Goal: Transaction & Acquisition: Download file/media

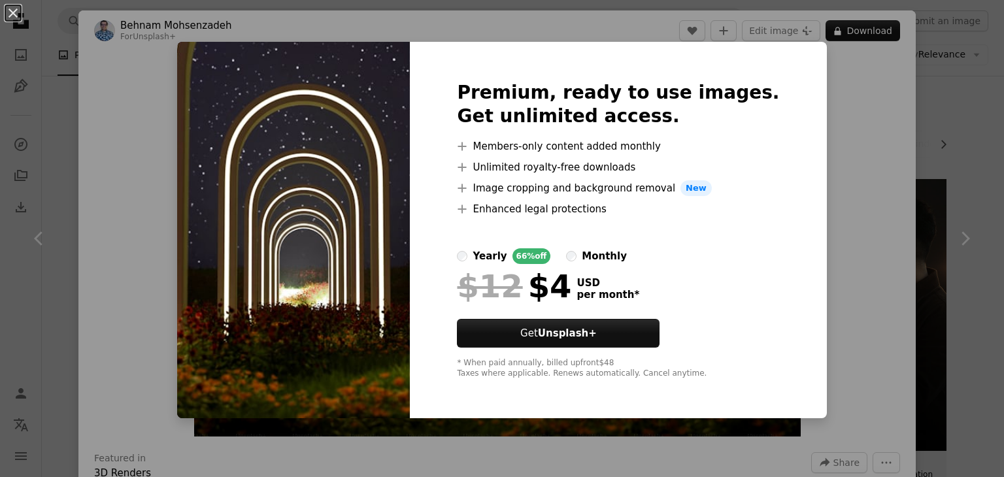
scroll to position [2116, 0]
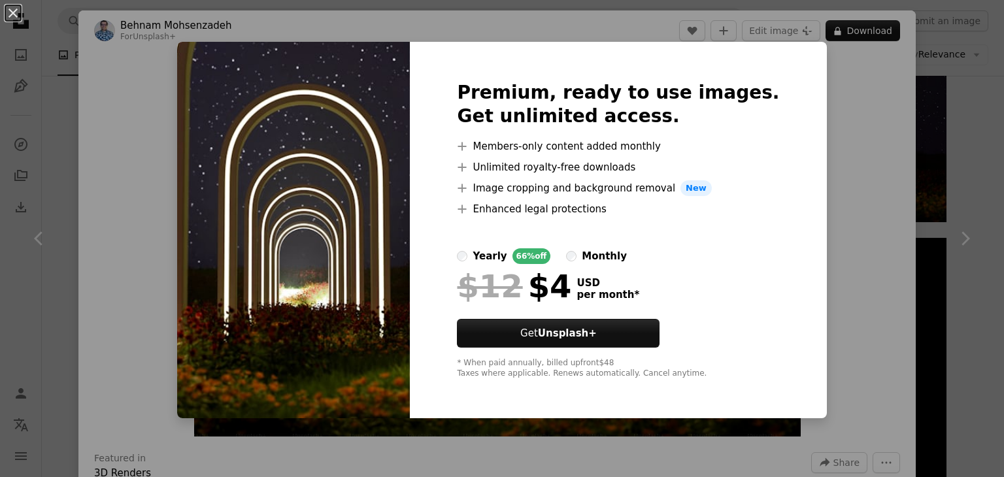
click at [438, 233] on div "Premium, ready to use images. Get unlimited access. A plus sign Members-only co…" at bounding box center [618, 230] width 417 height 377
click at [868, 129] on div "An X shape Premium, ready to use images. Get unlimited access. A plus sign Memb…" at bounding box center [502, 238] width 1004 height 477
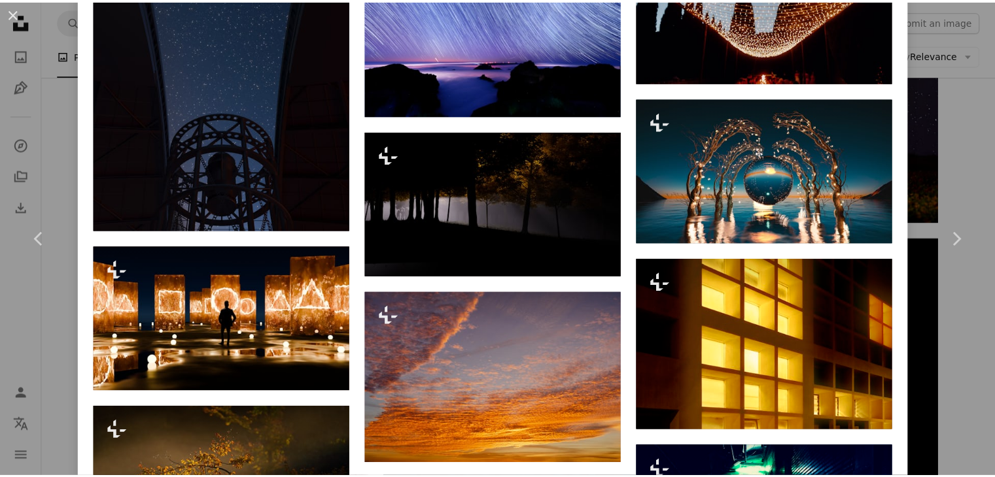
scroll to position [2106, 0]
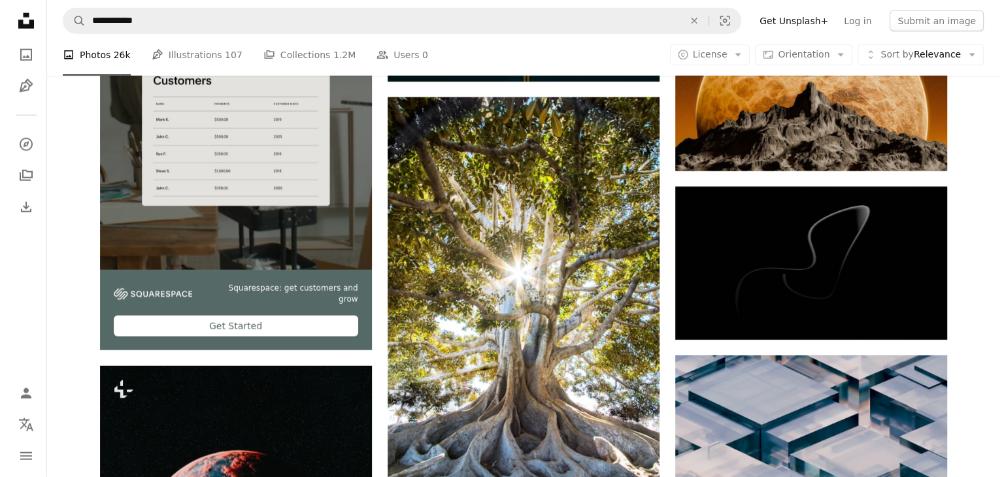
scroll to position [3293, 0]
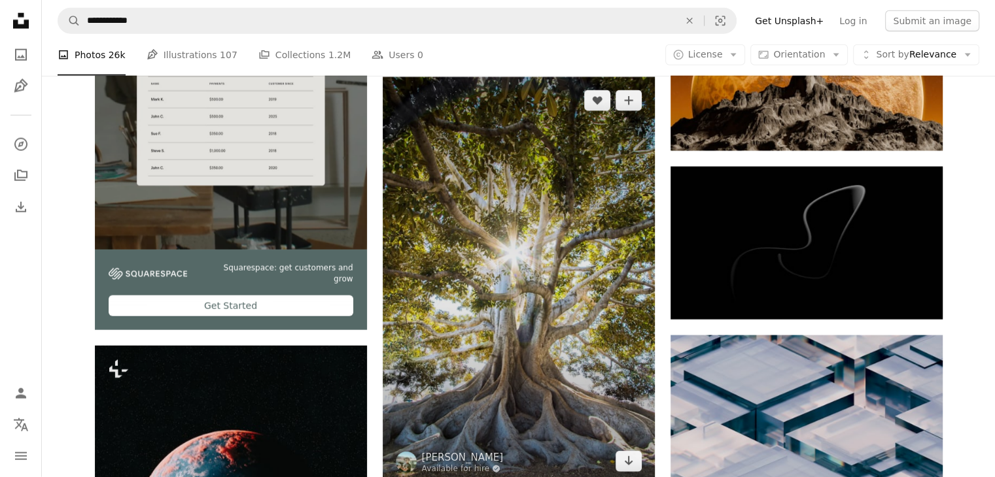
click at [542, 250] on img at bounding box center [519, 281] width 272 height 408
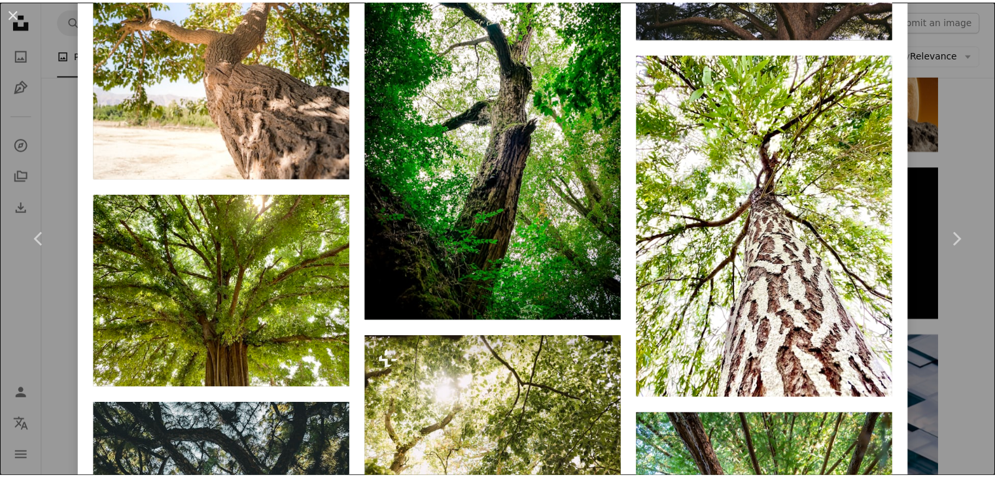
scroll to position [2707, 0]
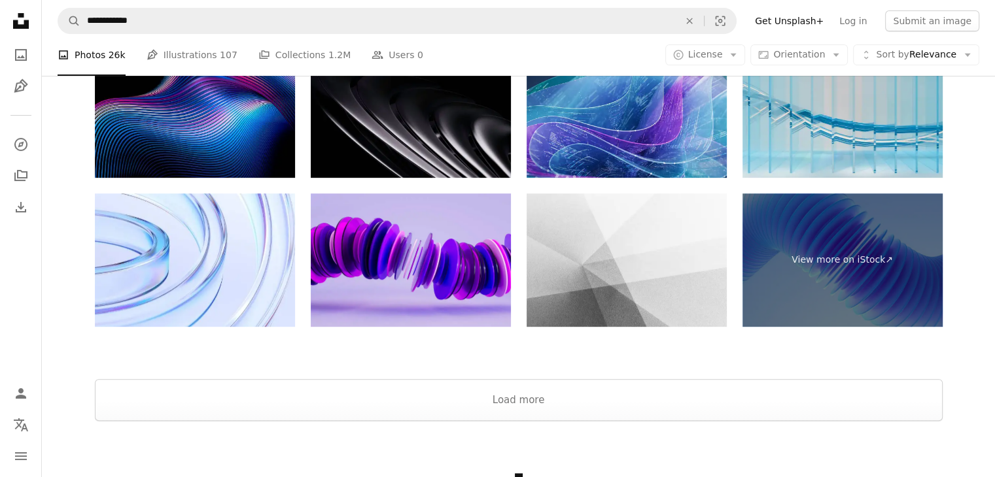
scroll to position [5550, 0]
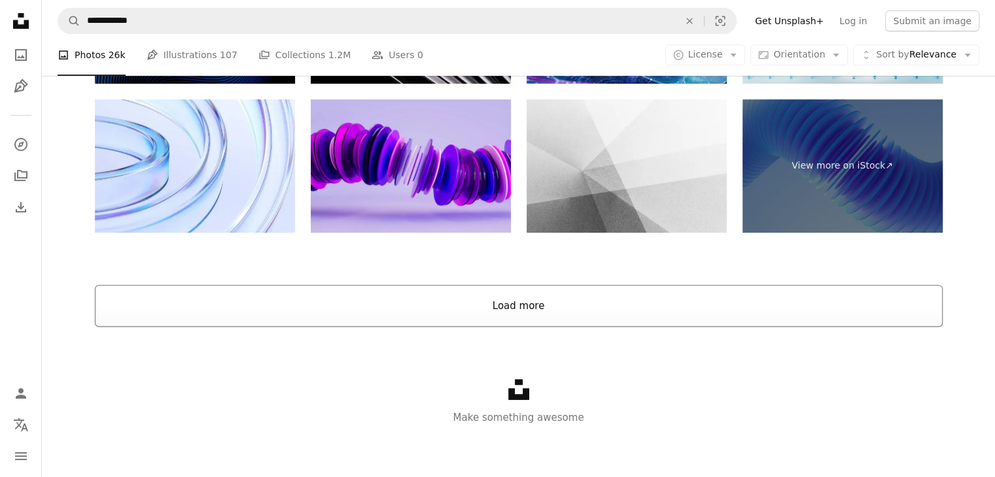
click at [531, 304] on button "Load more" at bounding box center [519, 306] width 848 height 42
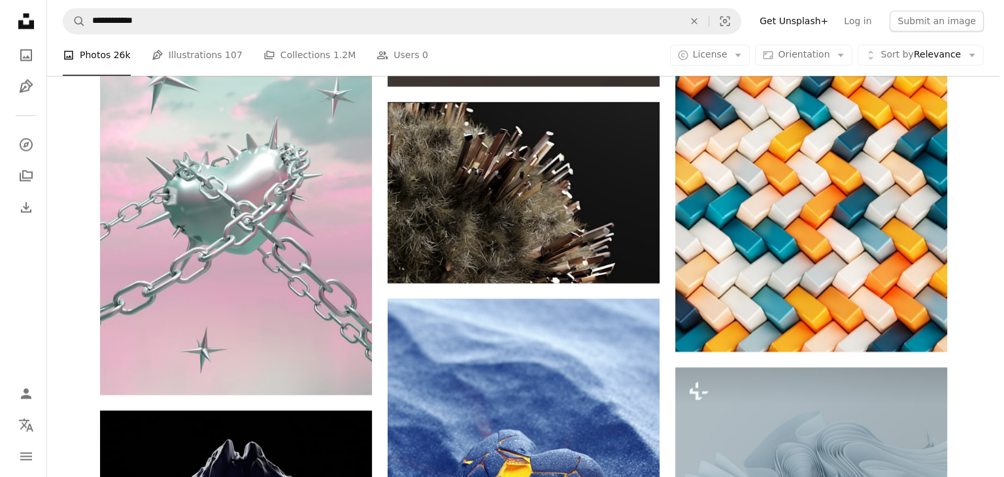
scroll to position [7215, 0]
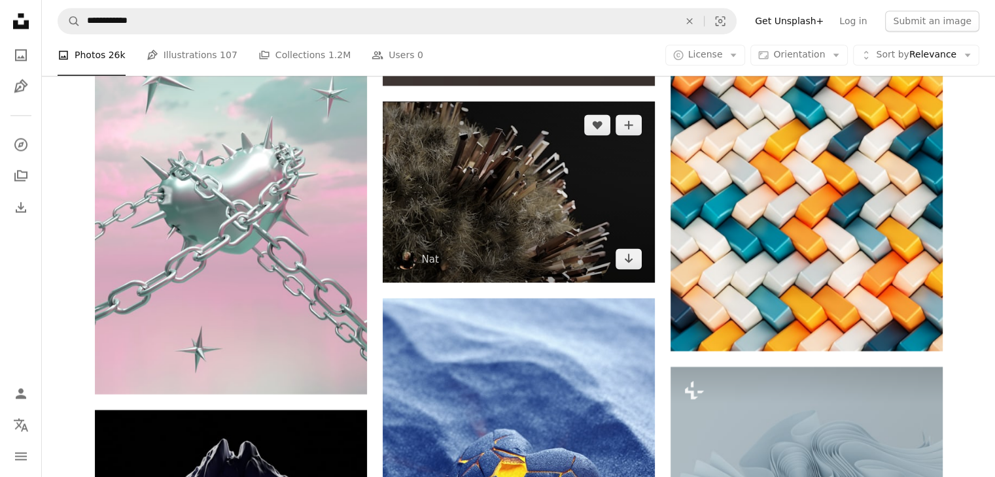
click at [453, 213] on img at bounding box center [519, 191] width 272 height 181
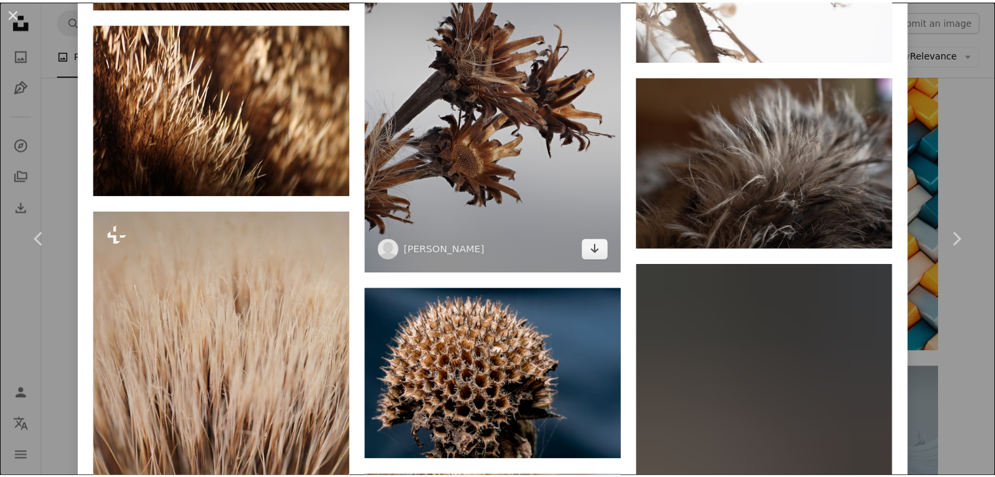
scroll to position [4055, 0]
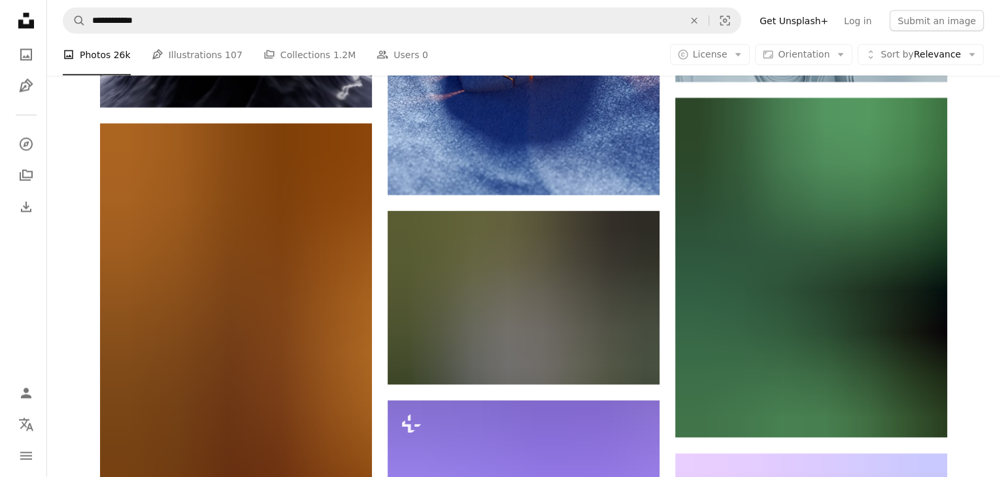
scroll to position [7555, 0]
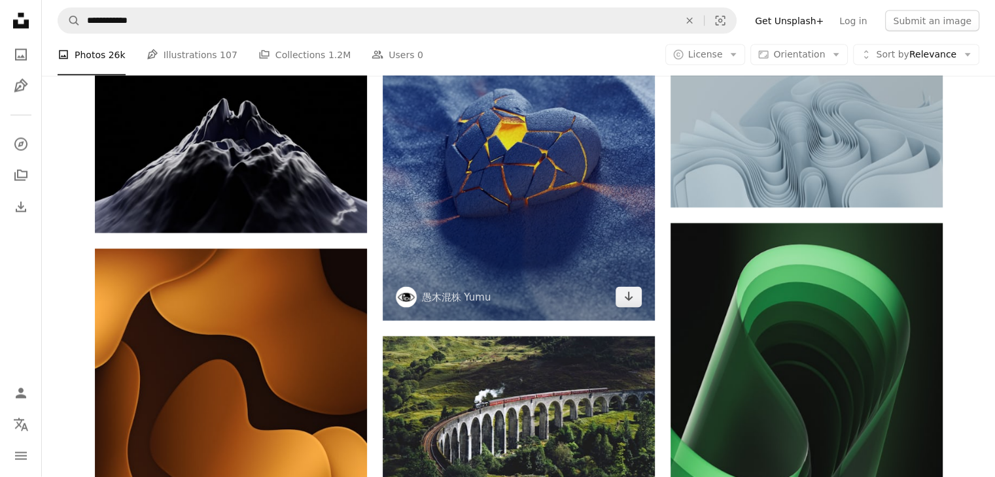
click at [458, 176] on img at bounding box center [519, 139] width 272 height 363
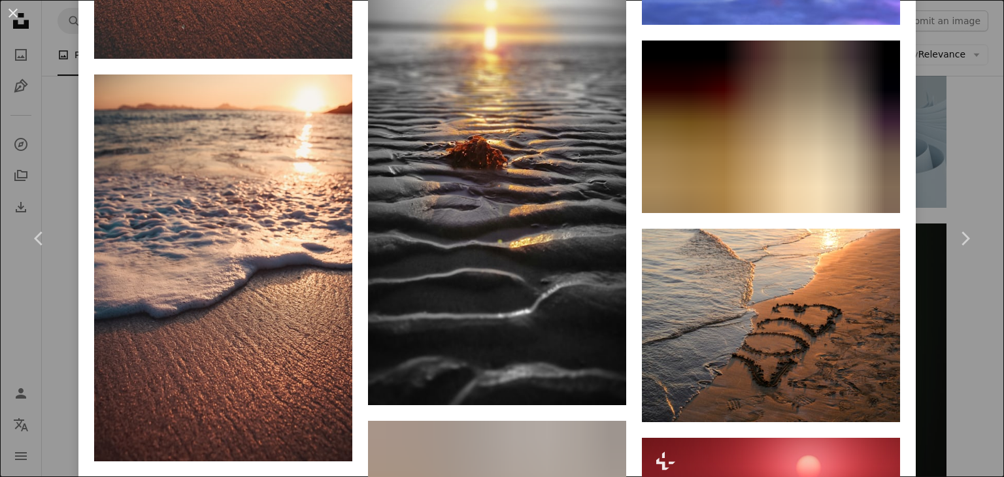
scroll to position [2373, 0]
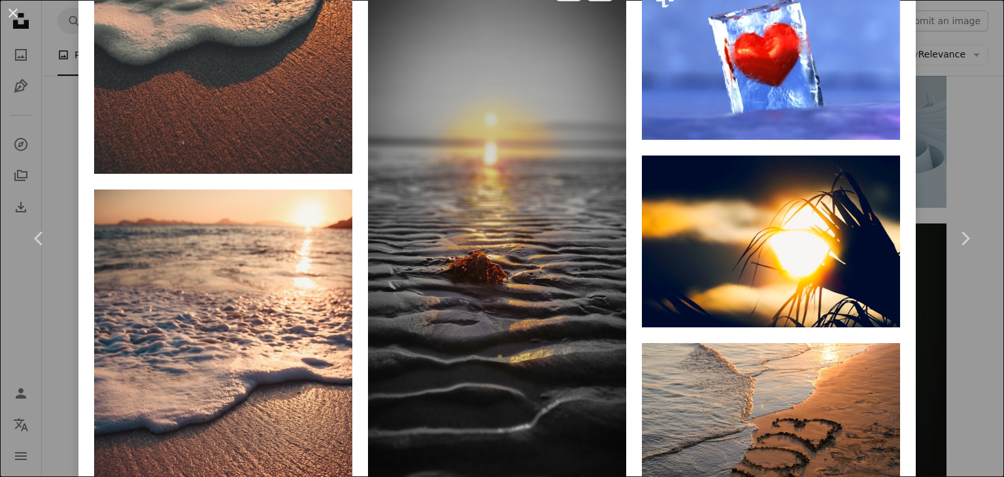
click at [519, 191] on img at bounding box center [497, 243] width 258 height 553
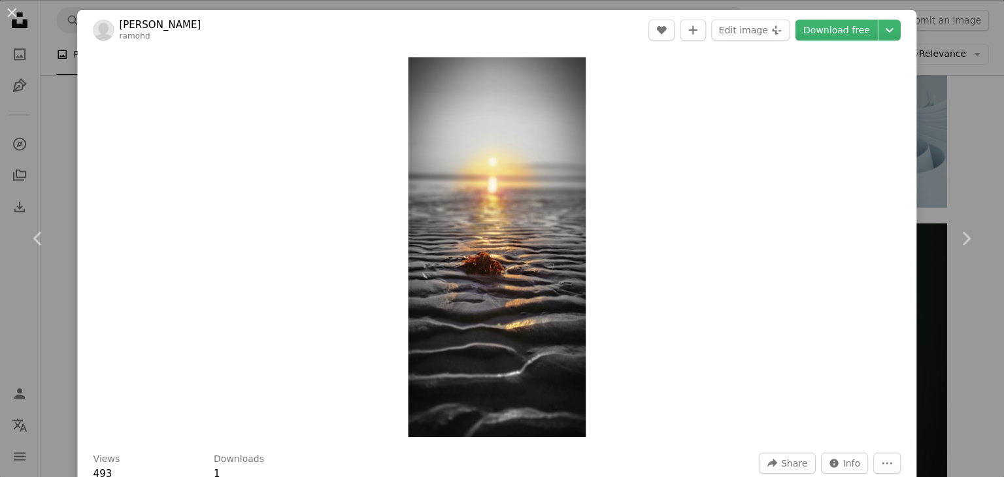
scroll to position [7555, 0]
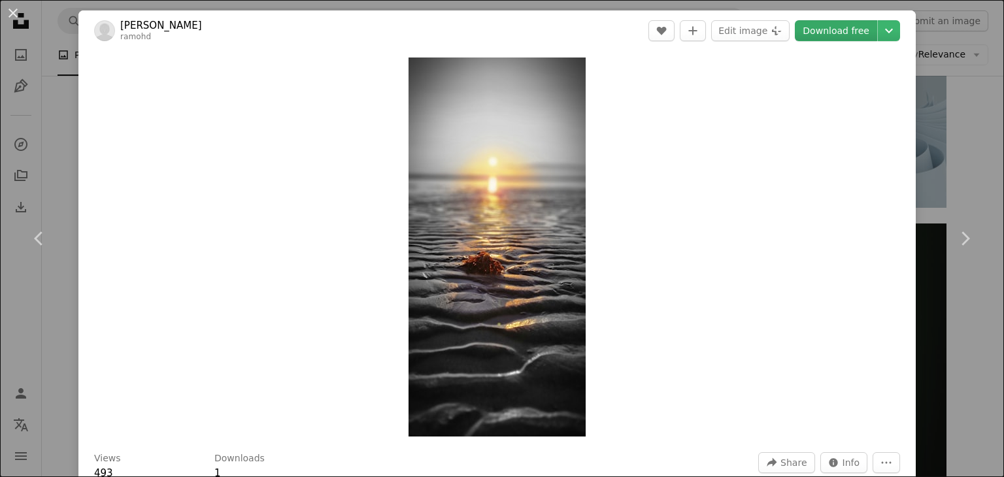
click at [802, 29] on link "Download free" at bounding box center [836, 30] width 82 height 21
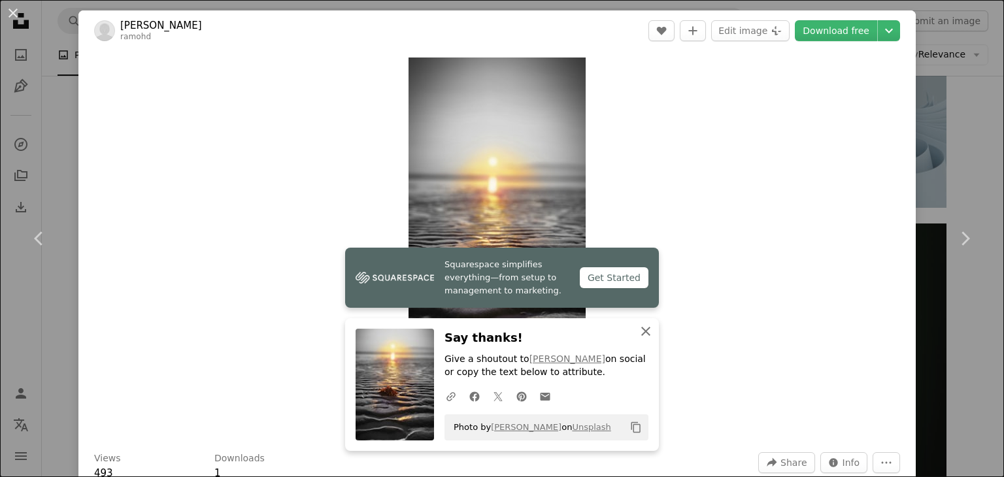
click at [642, 331] on icon "button" at bounding box center [646, 331] width 9 height 9
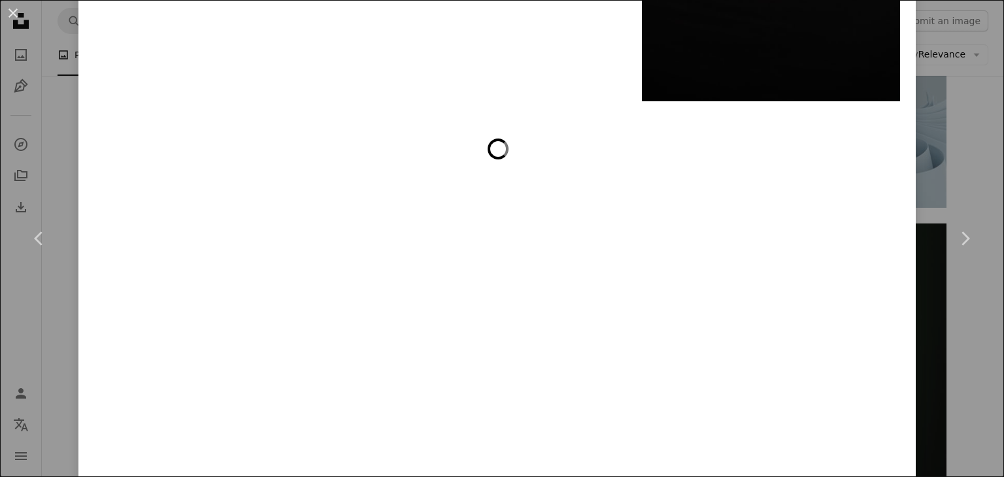
scroll to position [6086, 0]
